Goal: Navigation & Orientation: Understand site structure

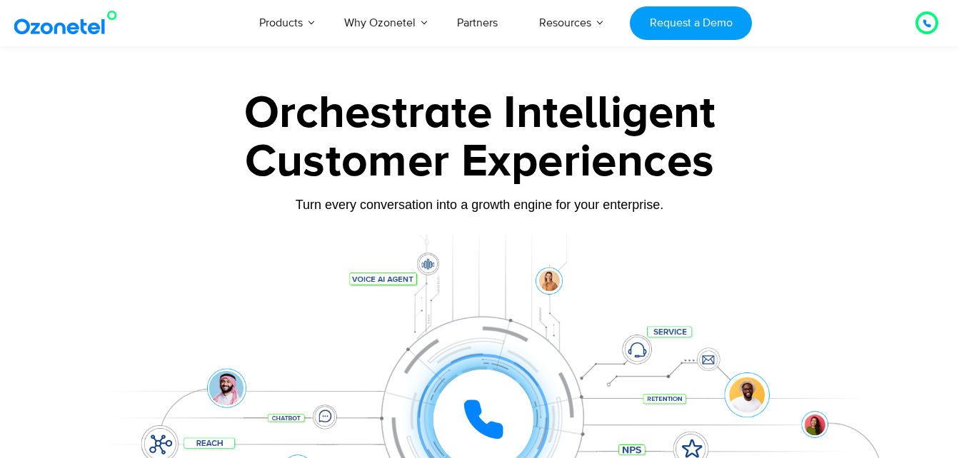
click at [488, 402] on icon at bounding box center [483, 420] width 36 height 36
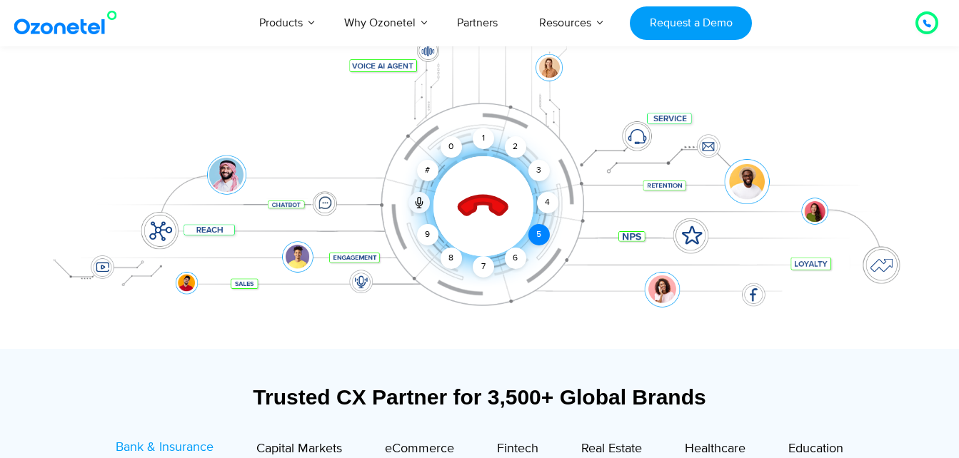
scroll to position [143, 0]
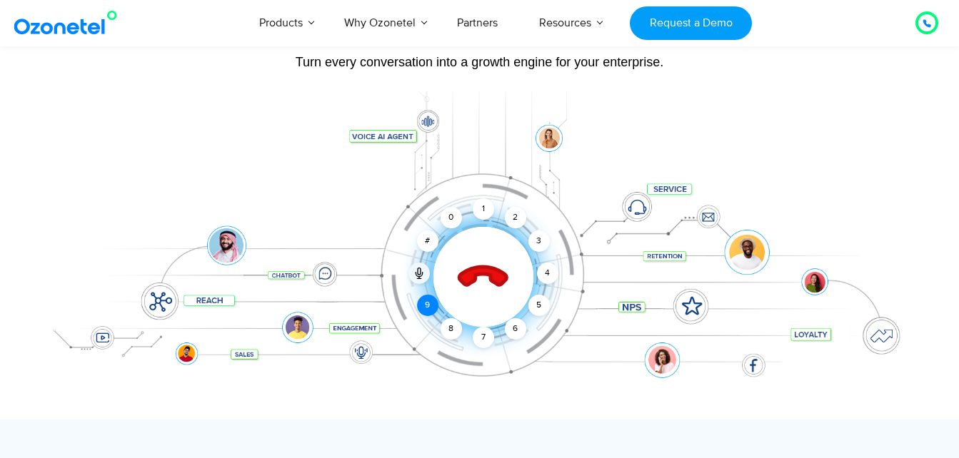
click at [428, 308] on div "9" at bounding box center [427, 305] width 21 height 21
click at [449, 330] on div "8" at bounding box center [451, 328] width 21 height 21
click at [431, 307] on div "9" at bounding box center [427, 305] width 21 height 21
click at [446, 326] on div "8" at bounding box center [451, 328] width 21 height 21
click at [447, 218] on div "0" at bounding box center [451, 217] width 21 height 21
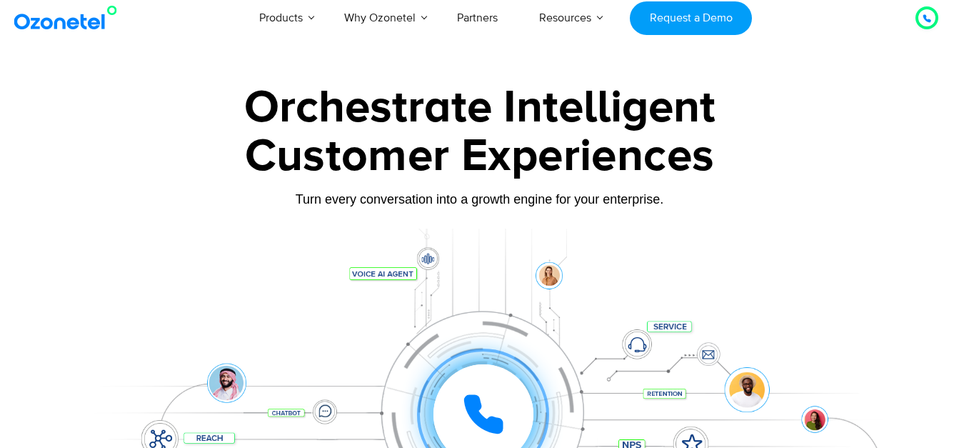
scroll to position [0, 0]
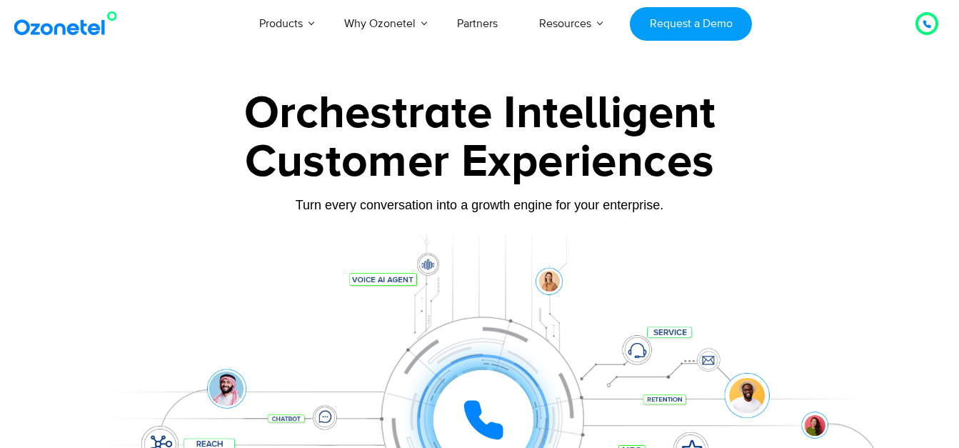
click at [483, 403] on icon at bounding box center [483, 419] width 43 height 43
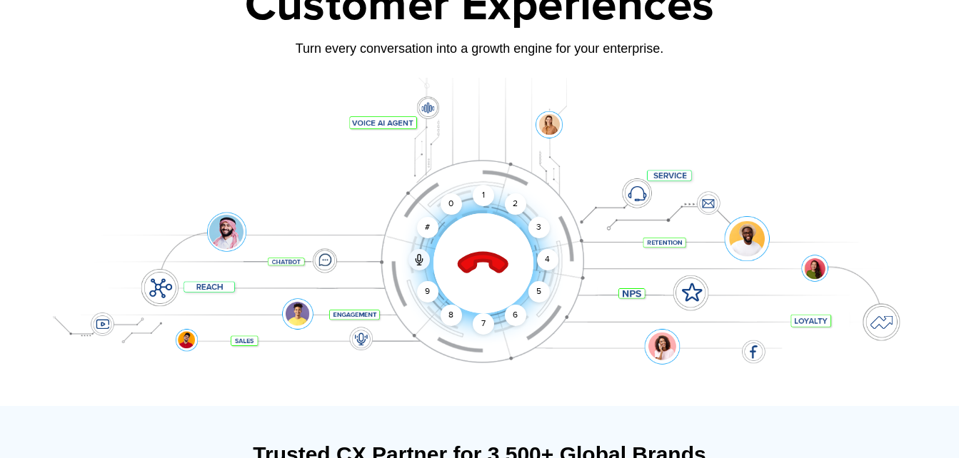
scroll to position [214, 0]
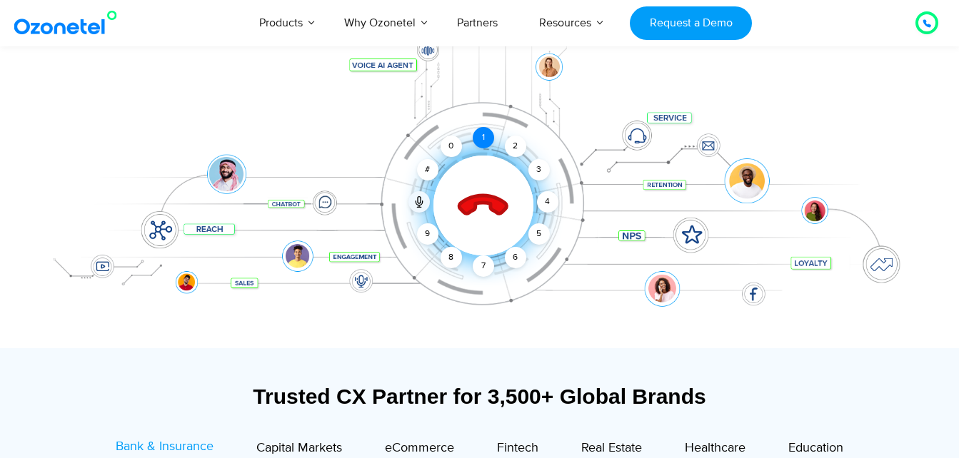
click at [480, 136] on div "1" at bounding box center [483, 137] width 21 height 21
click at [482, 206] on icon at bounding box center [483, 206] width 61 height 61
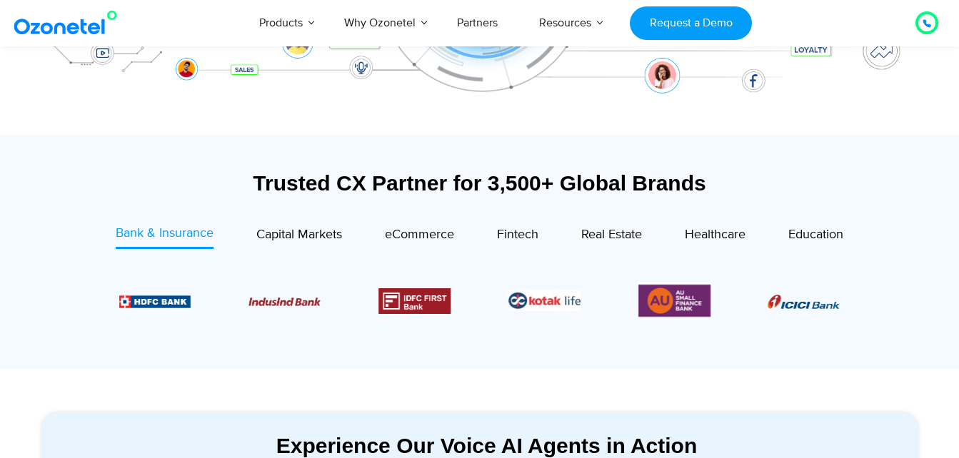
scroll to position [428, 0]
